Goal: Information Seeking & Learning: Check status

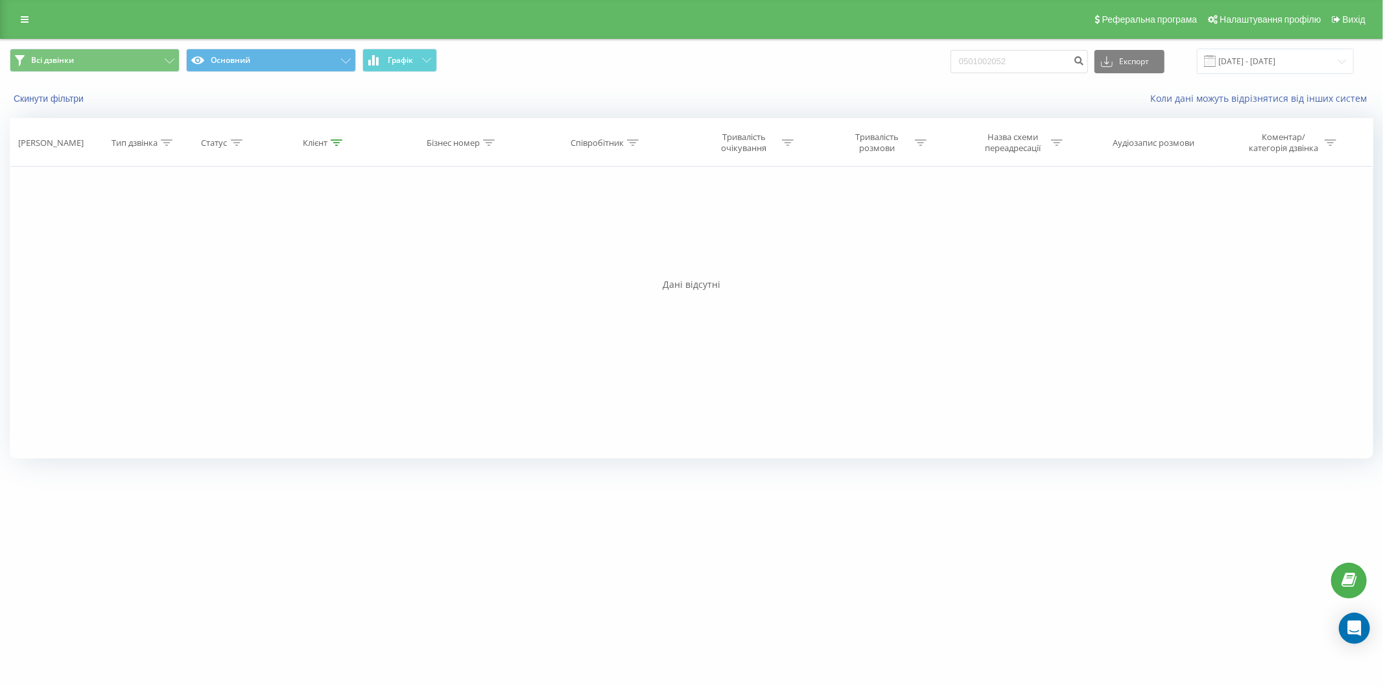
click at [965, 67] on input "0501002052" at bounding box center [1019, 61] width 137 height 23
type input "0958830908"
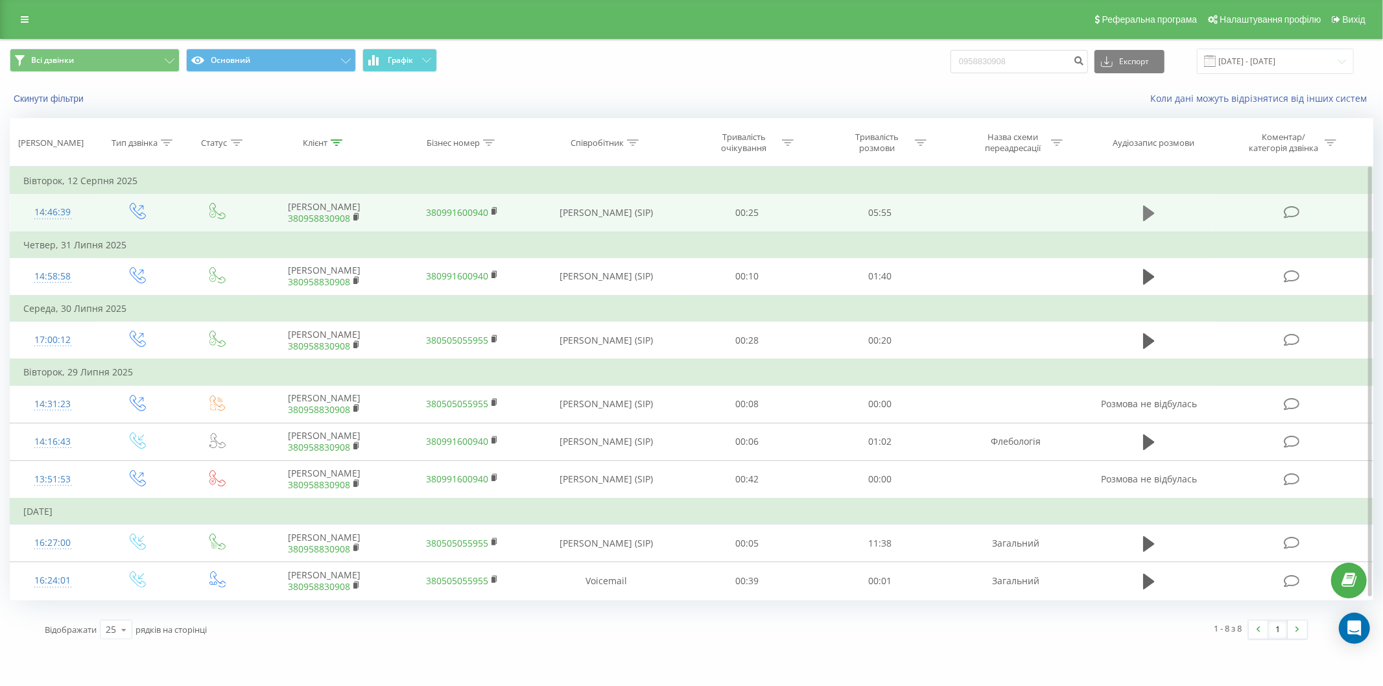
click at [1147, 210] on icon at bounding box center [1149, 214] width 12 height 16
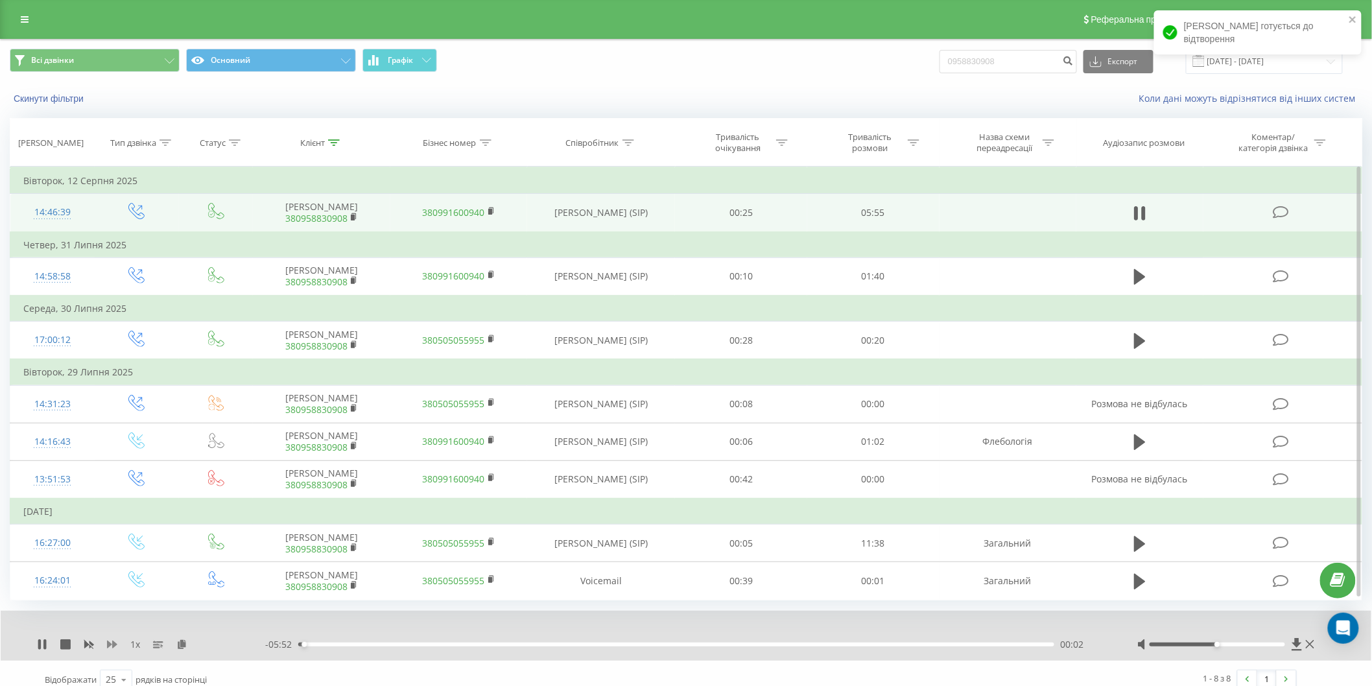
click at [107, 641] on icon at bounding box center [112, 645] width 10 height 8
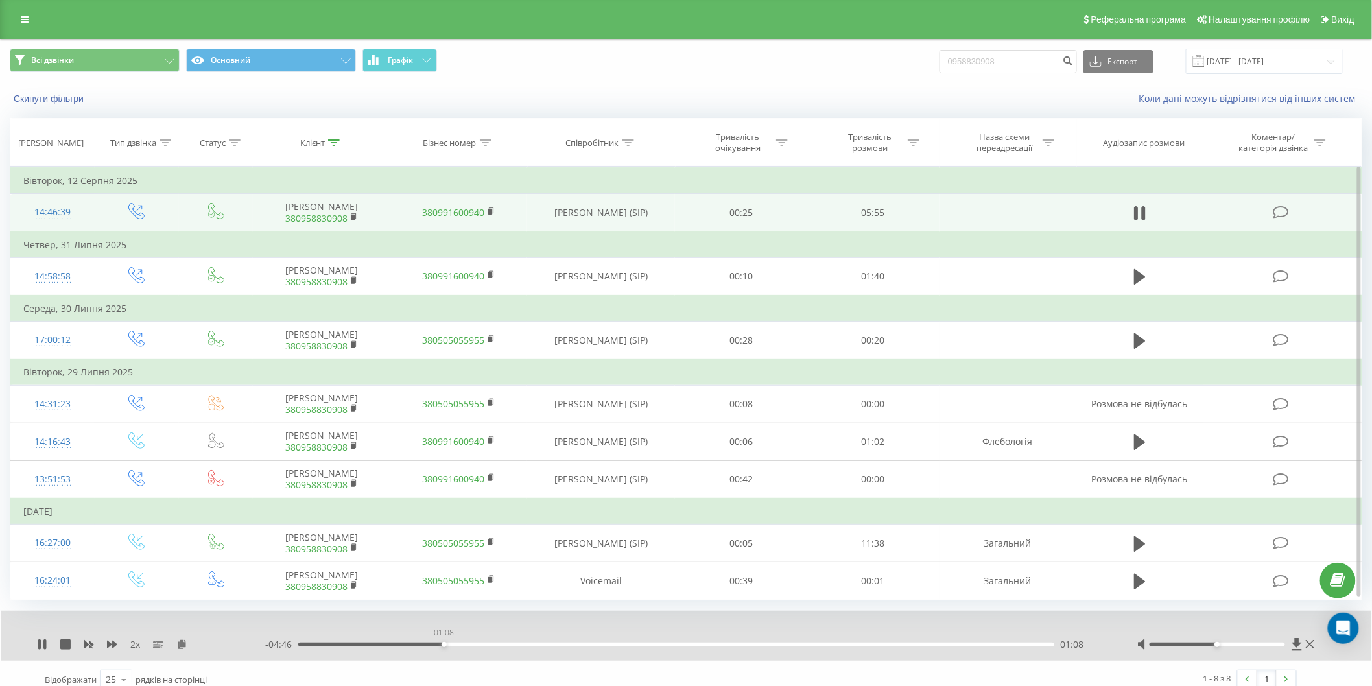
click at [444, 643] on div "01:08" at bounding box center [676, 645] width 756 height 4
click at [510, 643] on div "01:39" at bounding box center [676, 645] width 756 height 4
click at [545, 643] on div "01:56" at bounding box center [676, 645] width 756 height 4
click at [566, 643] on div "02:06" at bounding box center [676, 645] width 756 height 4
click at [591, 643] on div "02:06" at bounding box center [676, 645] width 756 height 4
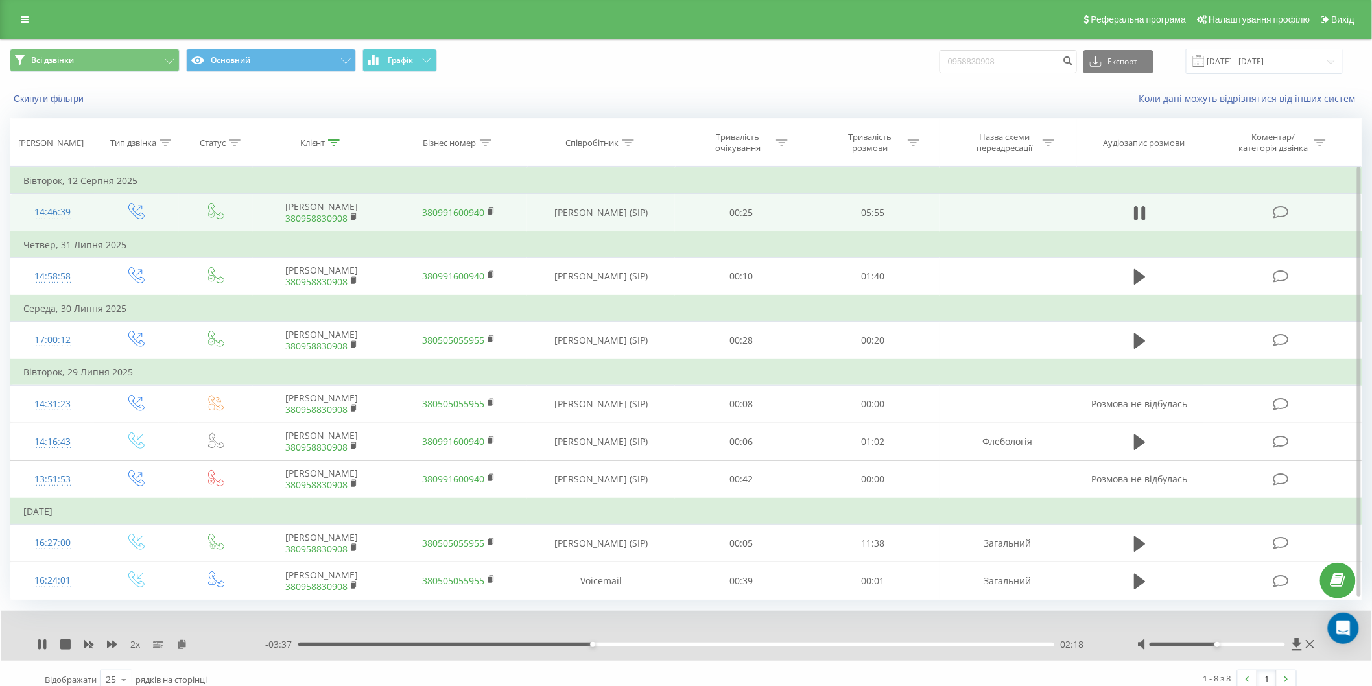
click at [605, 643] on div "02:18" at bounding box center [676, 645] width 756 height 4
click at [621, 643] on div "02:25" at bounding box center [676, 645] width 756 height 4
click at [645, 643] on div "00:00" at bounding box center [676, 645] width 756 height 4
click at [670, 643] on div "02:44" at bounding box center [676, 645] width 756 height 4
click at [691, 643] on div "03:04" at bounding box center [676, 645] width 756 height 4
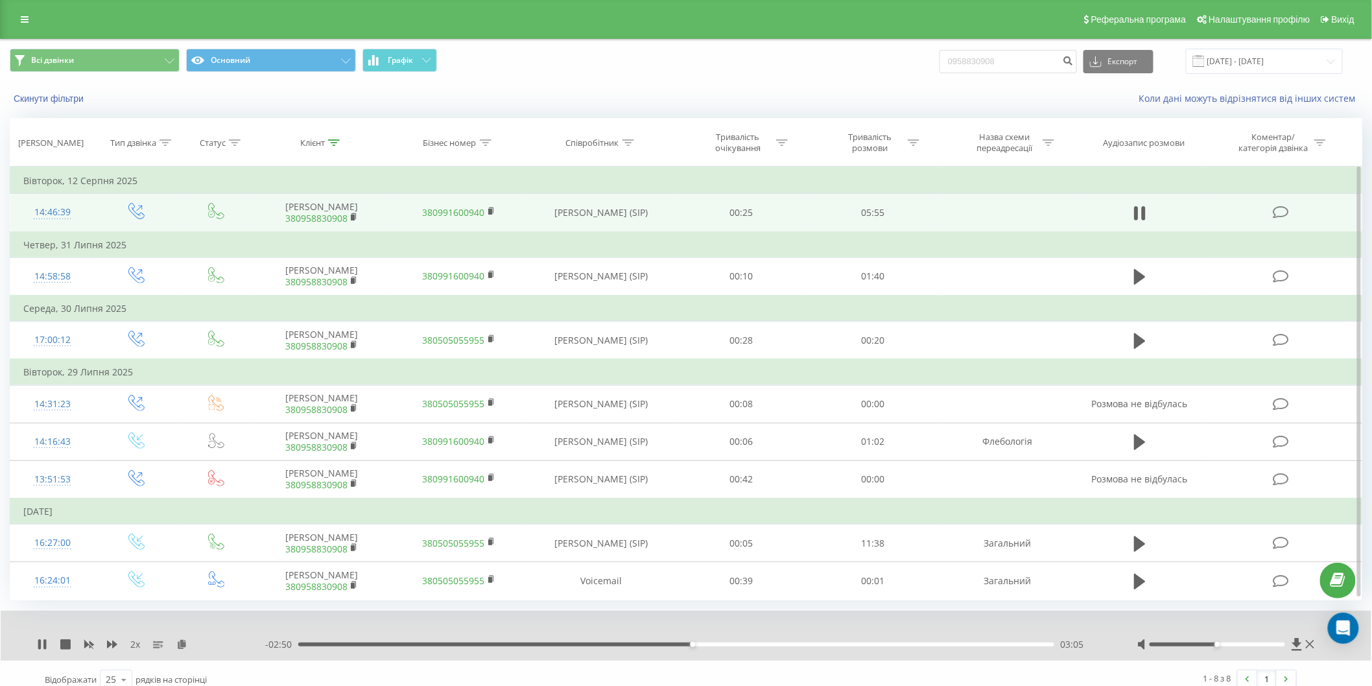
click at [702, 643] on div "03:05" at bounding box center [676, 645] width 756 height 4
click at [725, 643] on div "03:09" at bounding box center [676, 645] width 756 height 4
click at [744, 643] on div "03:29" at bounding box center [676, 645] width 756 height 4
click at [776, 643] on div "03:30" at bounding box center [676, 645] width 756 height 4
click at [804, 643] on div "03:45" at bounding box center [676, 645] width 756 height 4
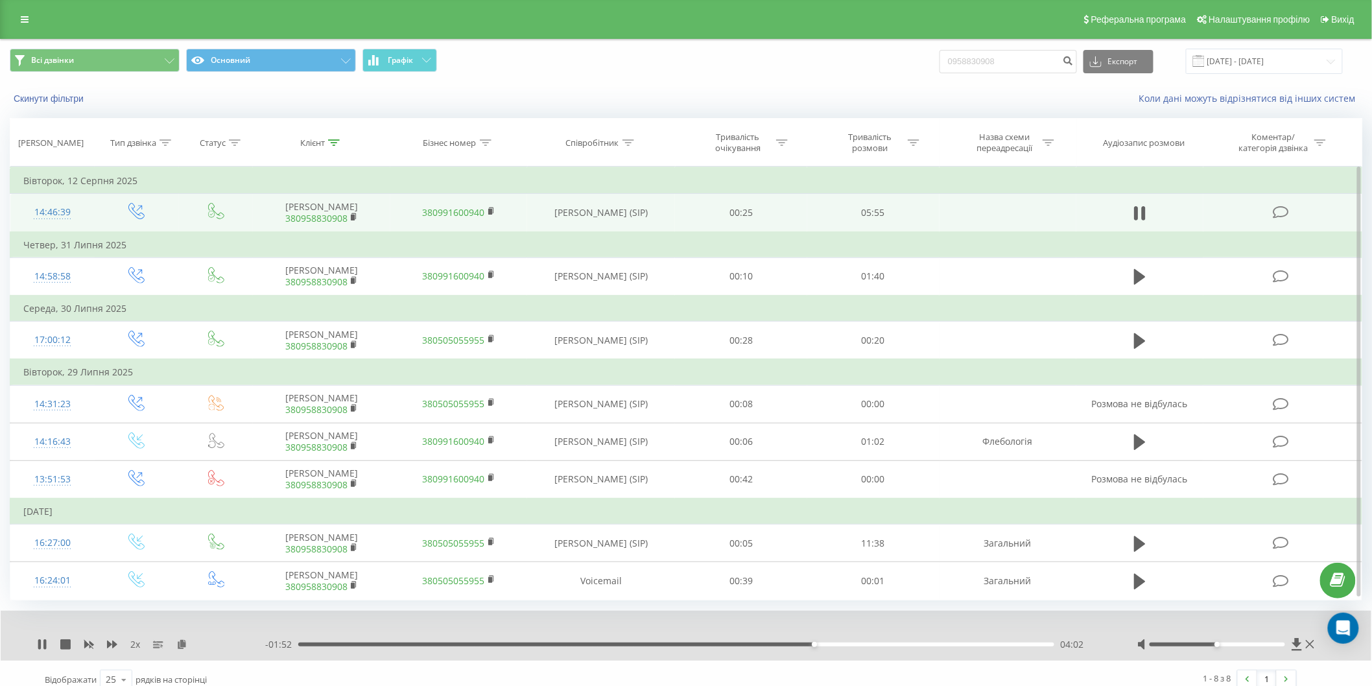
click at [828, 643] on div "04:02" at bounding box center [676, 645] width 756 height 4
click at [844, 643] on div "04:09" at bounding box center [676, 645] width 756 height 4
click at [873, 643] on div "04:20" at bounding box center [676, 645] width 756 height 4
click at [894, 643] on div "04:31" at bounding box center [676, 645] width 756 height 4
click at [915, 643] on div "04:42" at bounding box center [676, 645] width 756 height 4
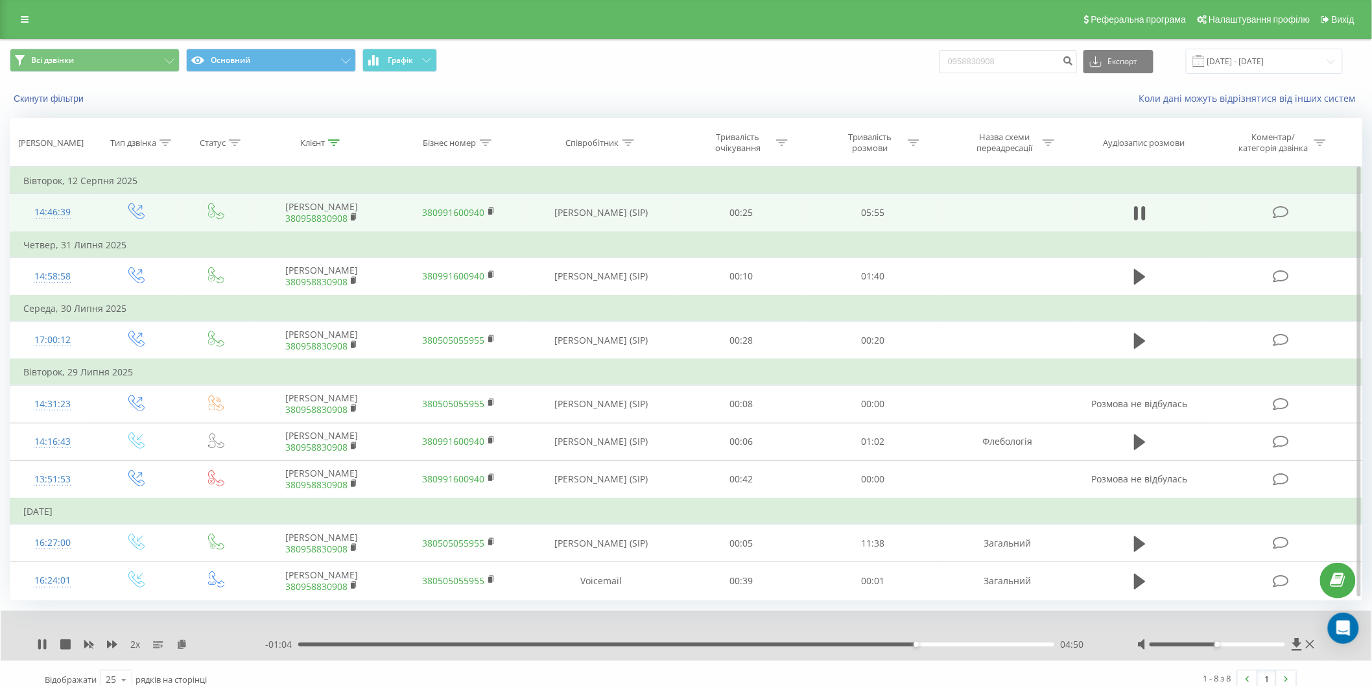
click at [927, 643] on div "04:50" at bounding box center [676, 645] width 756 height 4
click at [948, 643] on div "05:05" at bounding box center [676, 645] width 756 height 4
click at [965, 643] on div "05:13" at bounding box center [676, 645] width 756 height 4
click at [980, 643] on div "05:20" at bounding box center [676, 645] width 756 height 4
click at [993, 643] on div "05:26" at bounding box center [676, 645] width 756 height 4
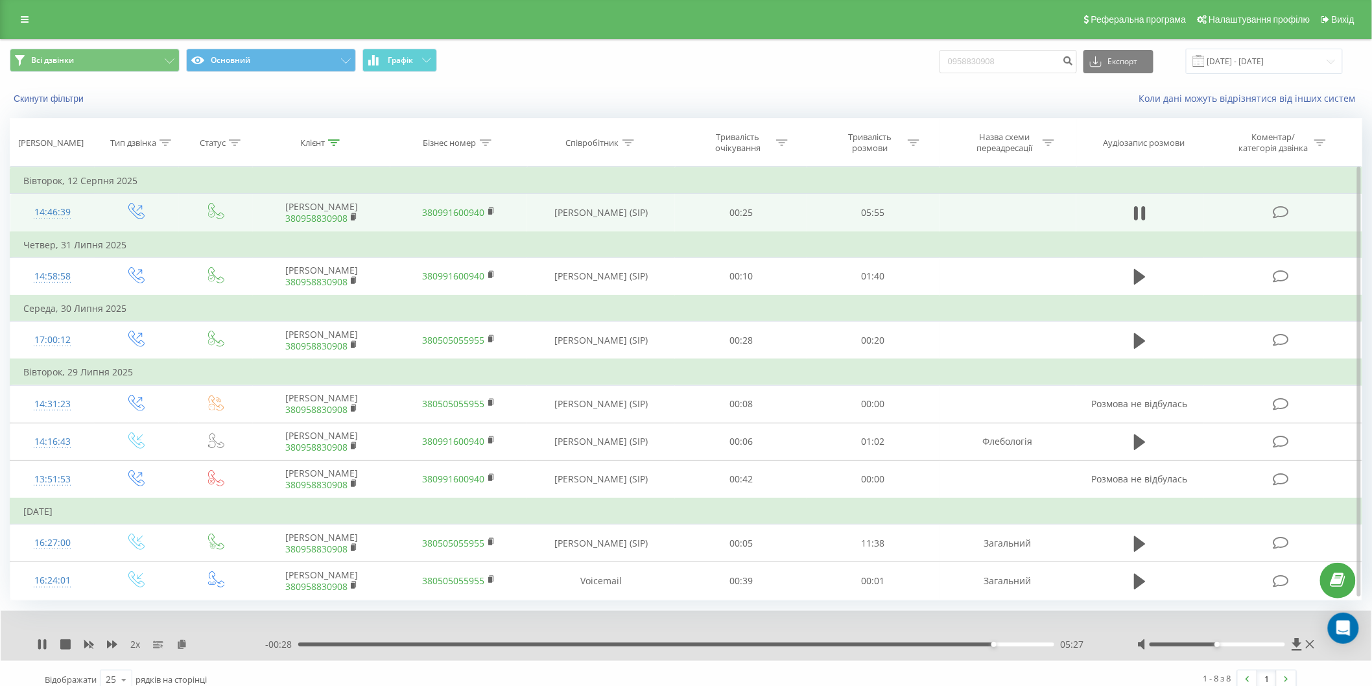
click at [1007, 643] on div "05:27" at bounding box center [676, 645] width 756 height 4
click at [1023, 643] on div "05:33" at bounding box center [676, 645] width 756 height 4
click at [1036, 643] on div "05:42" at bounding box center [676, 645] width 756 height 4
click at [37, 645] on icon at bounding box center [42, 644] width 10 height 10
